Goal: Navigation & Orientation: Find specific page/section

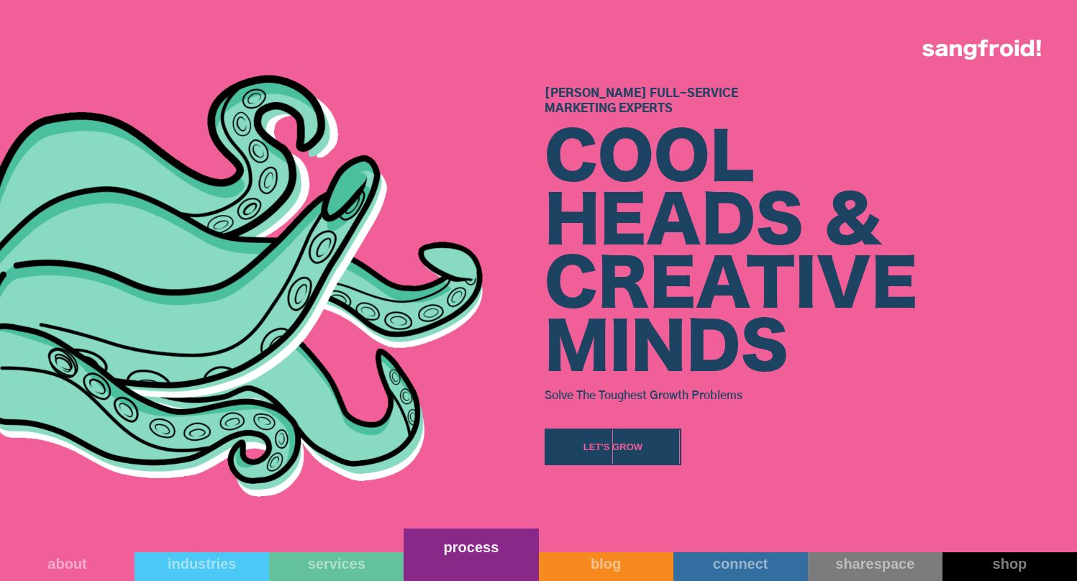
click at [468, 563] on link "process" at bounding box center [470, 555] width 134 height 52
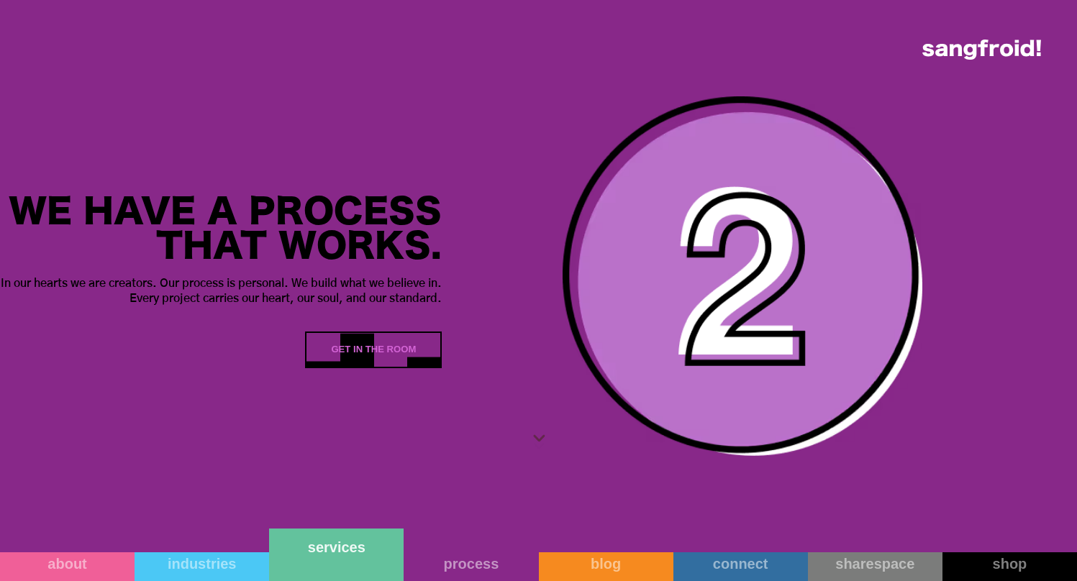
click at [346, 570] on link "services" at bounding box center [336, 555] width 134 height 52
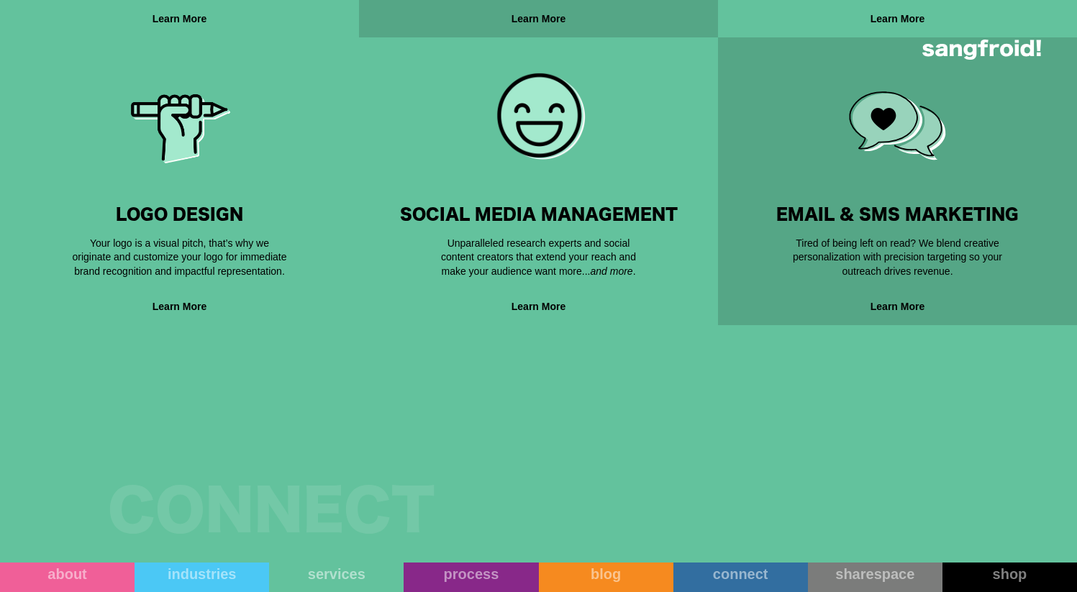
scroll to position [1412, 0]
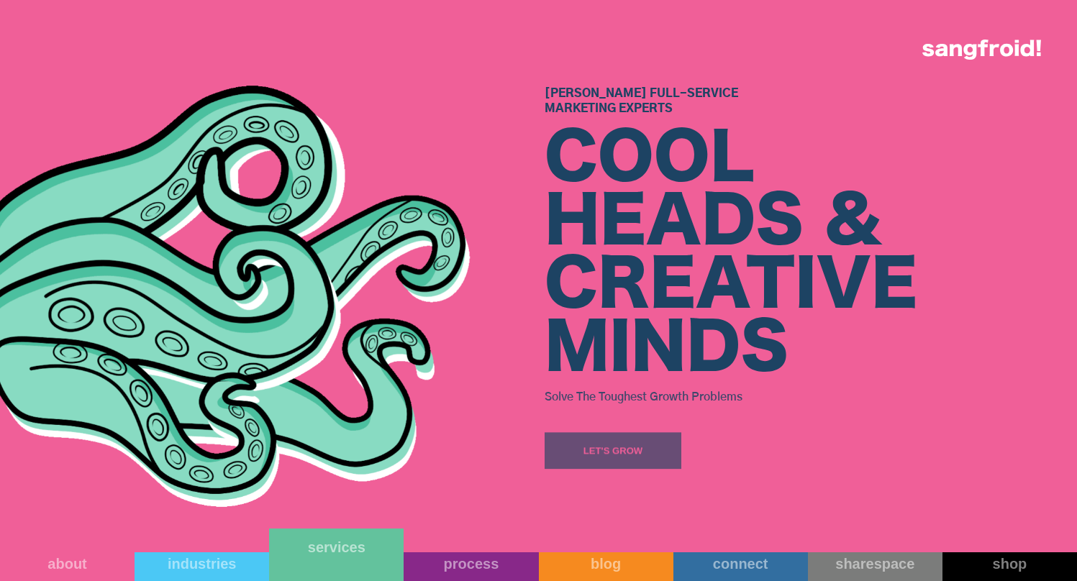
click at [364, 577] on link "services" at bounding box center [336, 555] width 134 height 52
